Goal: Check status: Check status

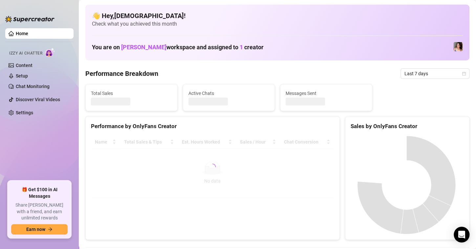
click at [460, 74] on div "Last 7 days" at bounding box center [434, 73] width 69 height 10
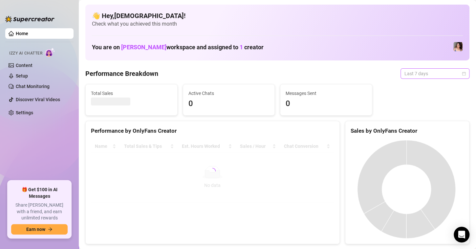
click at [462, 73] on icon "calendar" at bounding box center [464, 74] width 4 height 4
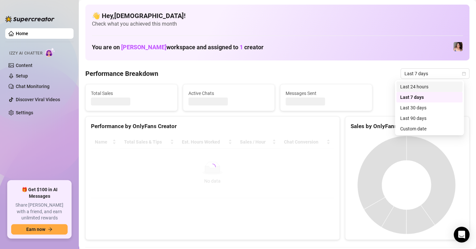
click at [429, 131] on div at bounding box center [407, 184] width 124 height 109
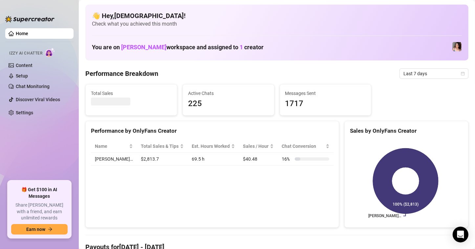
click at [461, 75] on icon "calendar" at bounding box center [463, 74] width 4 height 4
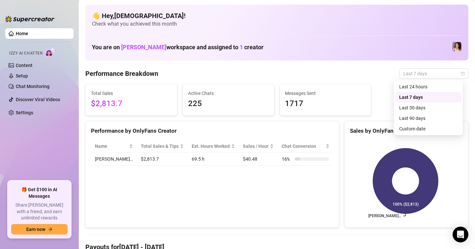
click at [424, 126] on div "Custom date" at bounding box center [428, 128] width 58 height 7
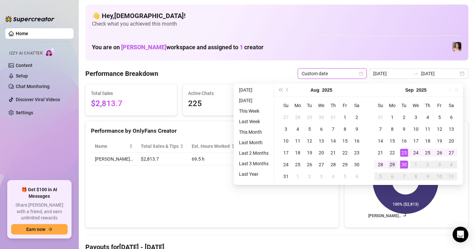
type input "[DATE]"
click at [395, 165] on div "29" at bounding box center [392, 164] width 8 height 8
click at [402, 164] on div "30" at bounding box center [404, 164] width 8 height 8
type input "[DATE]"
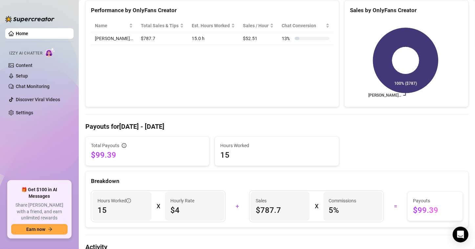
scroll to position [131, 0]
